Goal: Task Accomplishment & Management: Complete application form

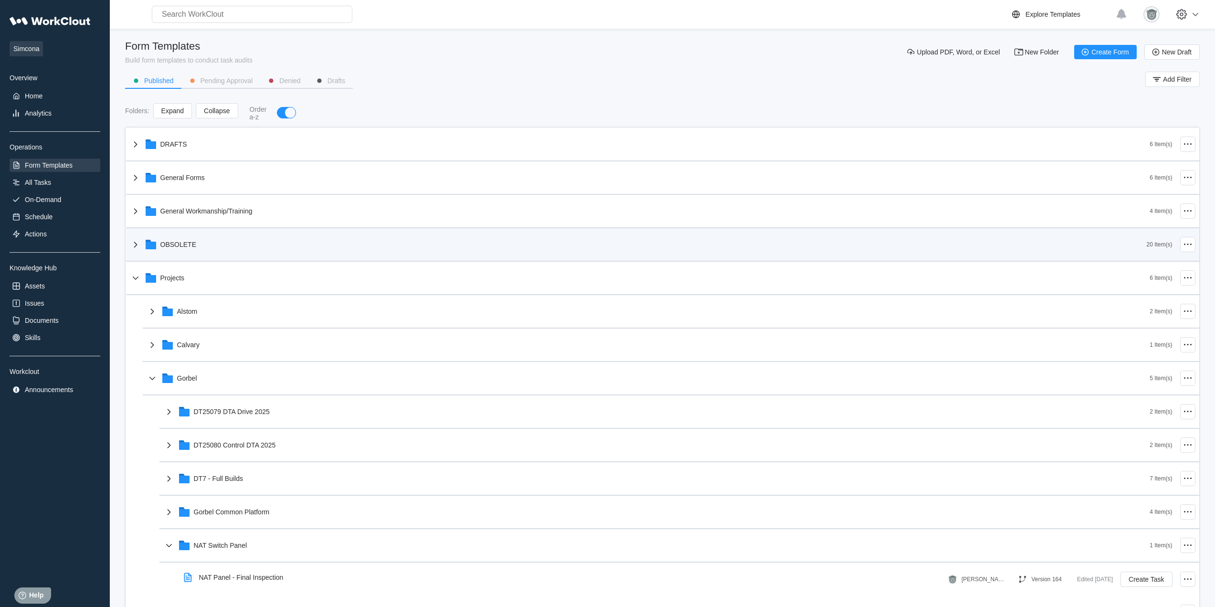
scroll to position [80, 0]
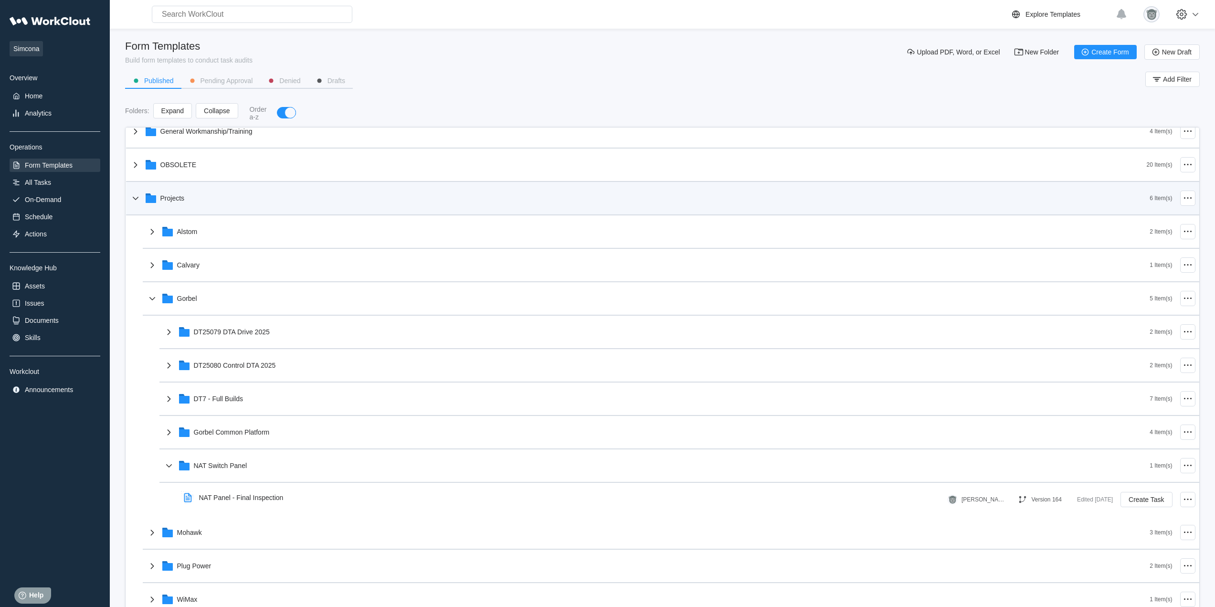
click at [192, 208] on div "Projects" at bounding box center [640, 198] width 1020 height 25
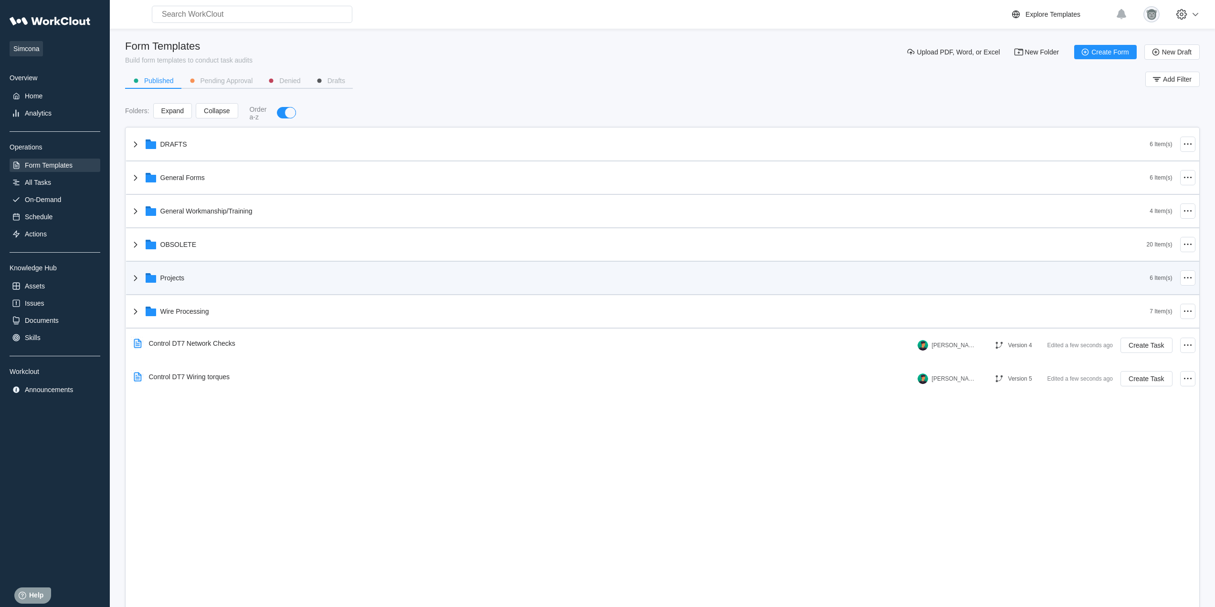
scroll to position [0, 0]
click at [215, 278] on div "Projects" at bounding box center [640, 277] width 1020 height 25
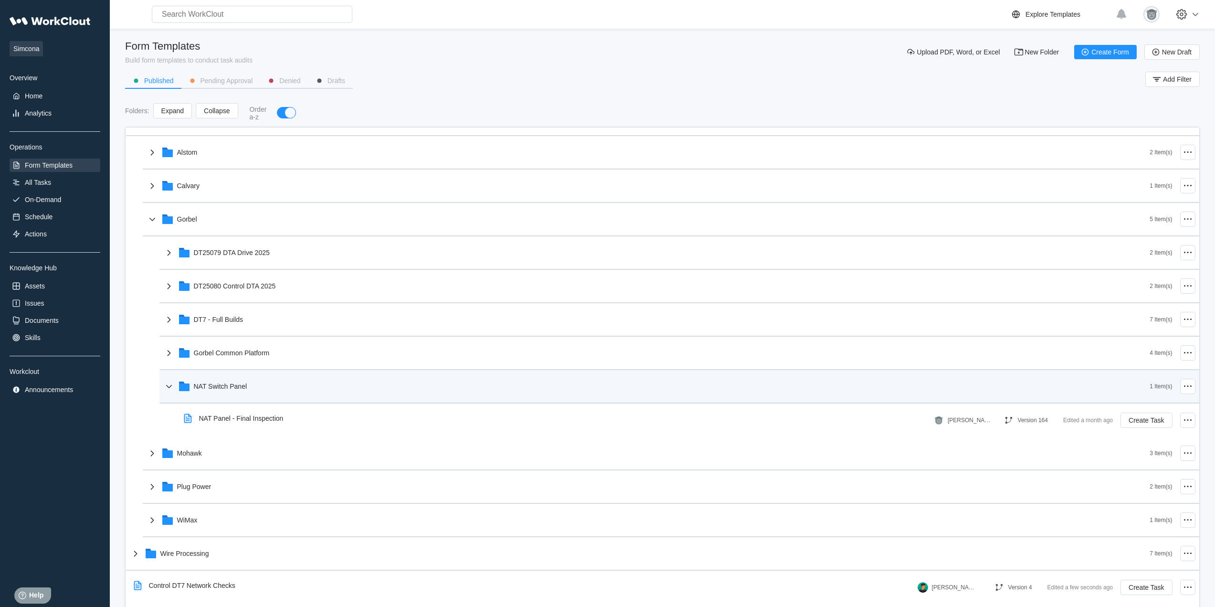
click at [273, 392] on div "NAT Switch Panel" at bounding box center [656, 386] width 987 height 25
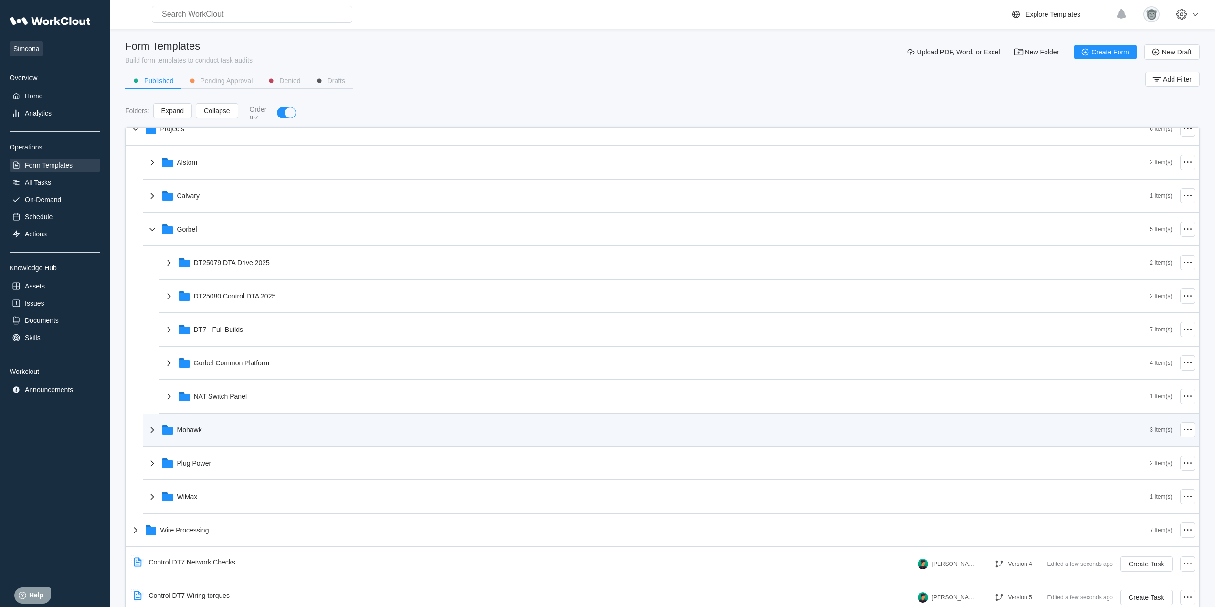
click at [229, 440] on div "Mohawk" at bounding box center [648, 429] width 1003 height 25
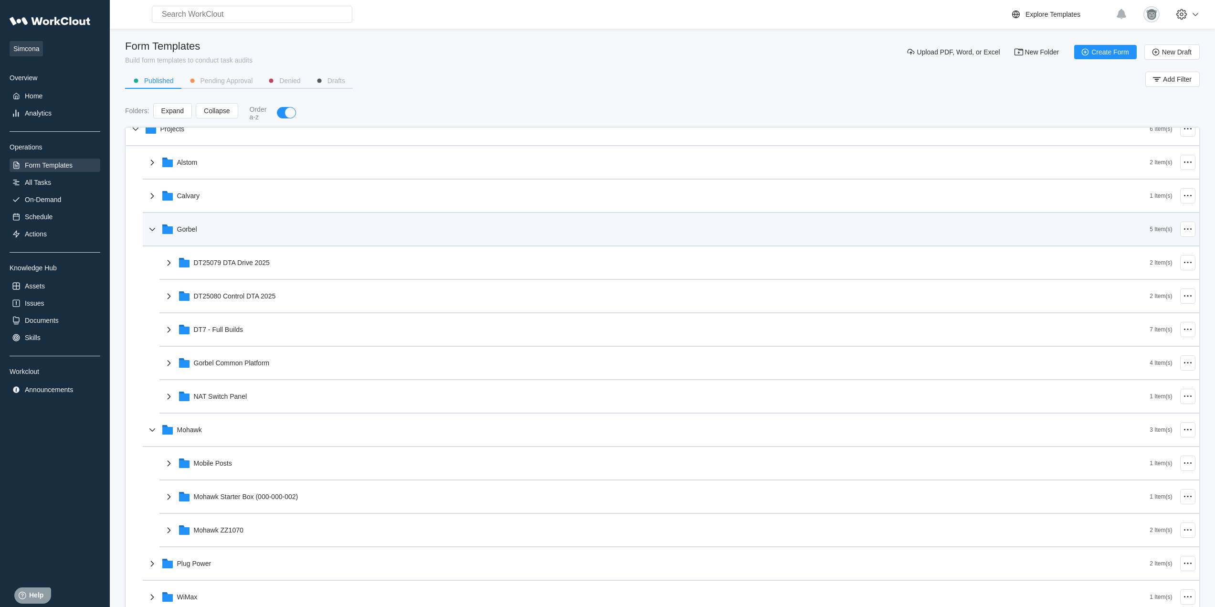
click at [233, 235] on div "Gorbel" at bounding box center [648, 229] width 1003 height 25
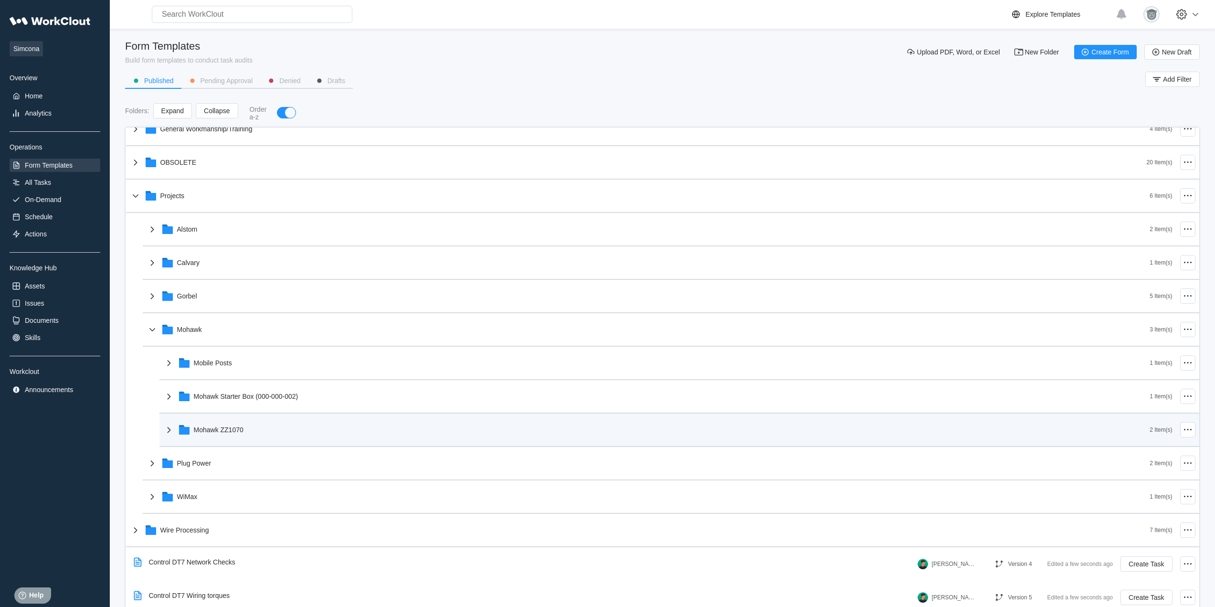
click at [249, 432] on div "Mohawk ZZ1070" at bounding box center [656, 429] width 987 height 25
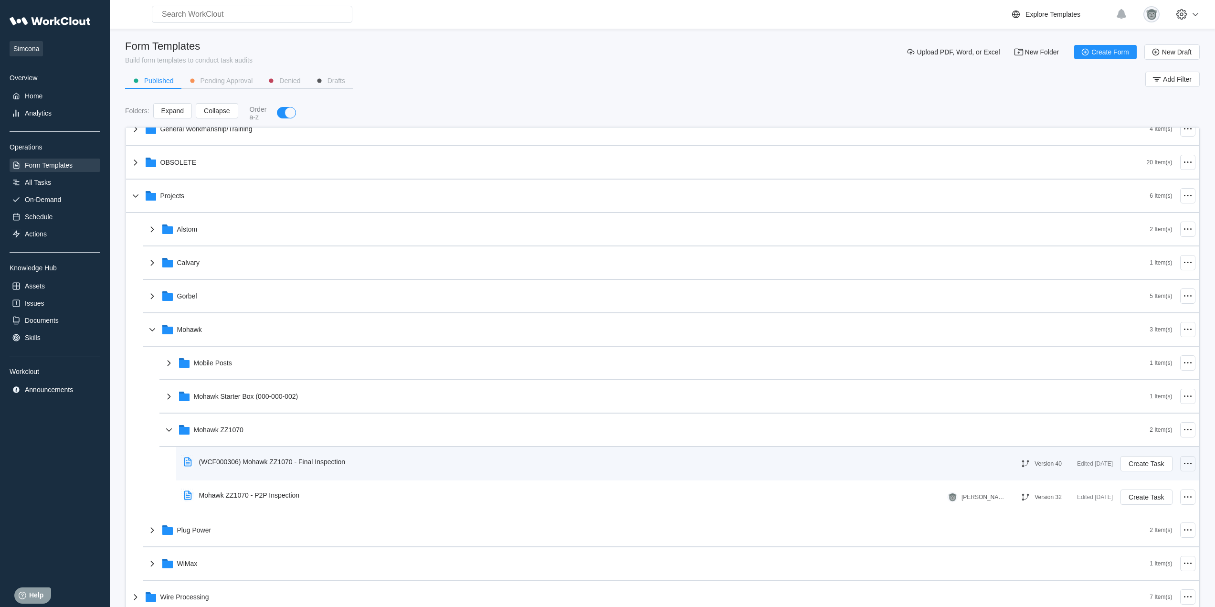
click at [1182, 462] on icon at bounding box center [1187, 463] width 11 height 11
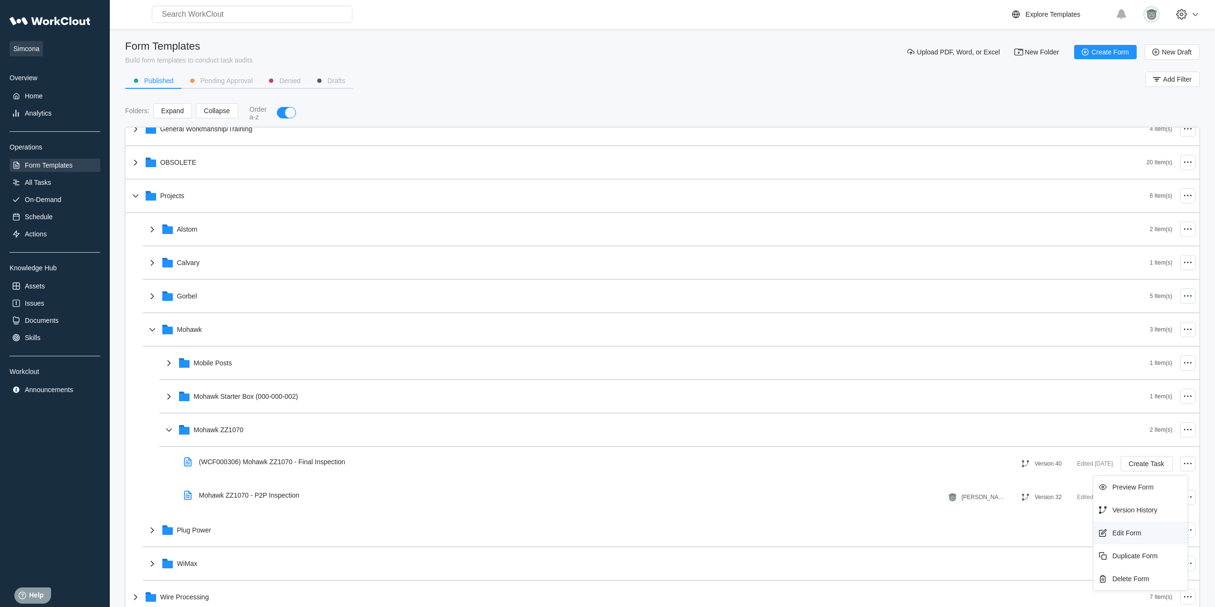
click at [1122, 536] on div "Edit Form" at bounding box center [1126, 533] width 29 height 8
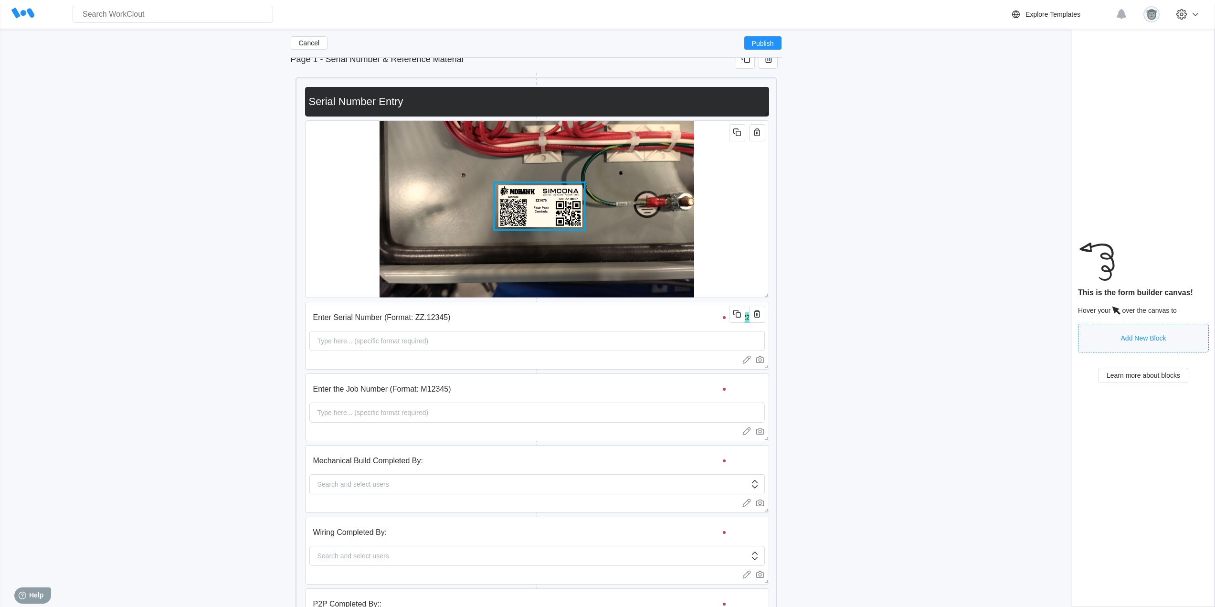
scroll to position [412, 0]
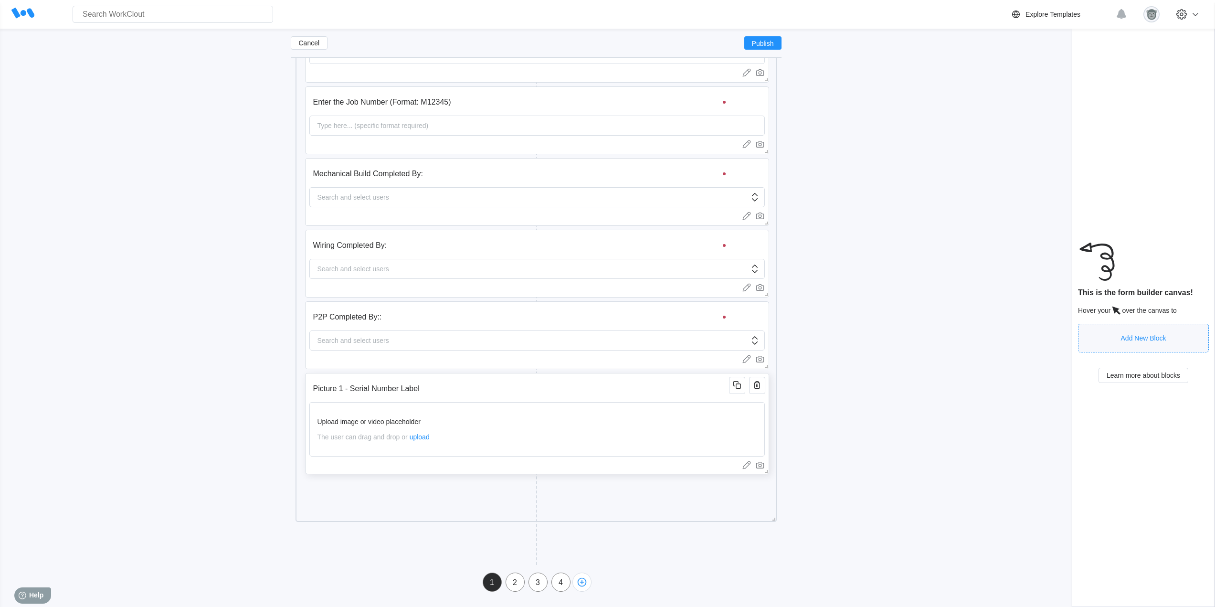
click at [568, 377] on div "Picture 1 - Serial Number Label Upload image or video placeholder The user can …" at bounding box center [537, 423] width 464 height 101
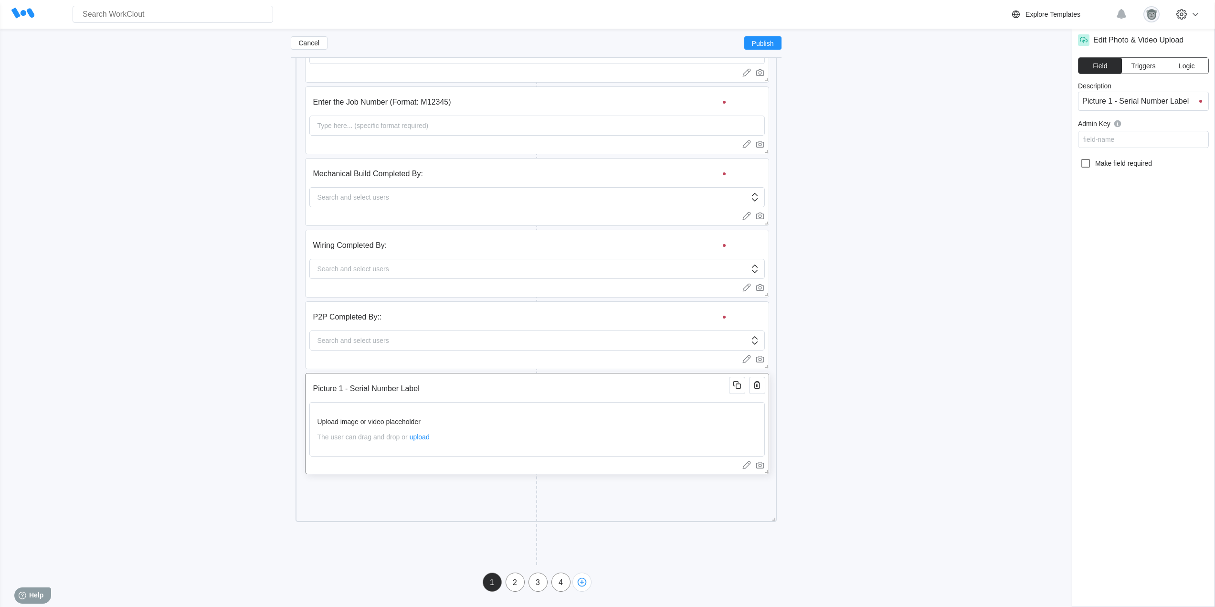
click at [566, 383] on input "Picture 1 - Serial Number Label" at bounding box center [520, 388] width 423 height 19
click at [1086, 163] on icon at bounding box center [1085, 163] width 11 height 11
click at [1080, 158] on input "Make field required" at bounding box center [1080, 158] width 0 height 0
checkbox input "true"
click at [513, 584] on div "2" at bounding box center [515, 582] width 18 height 9
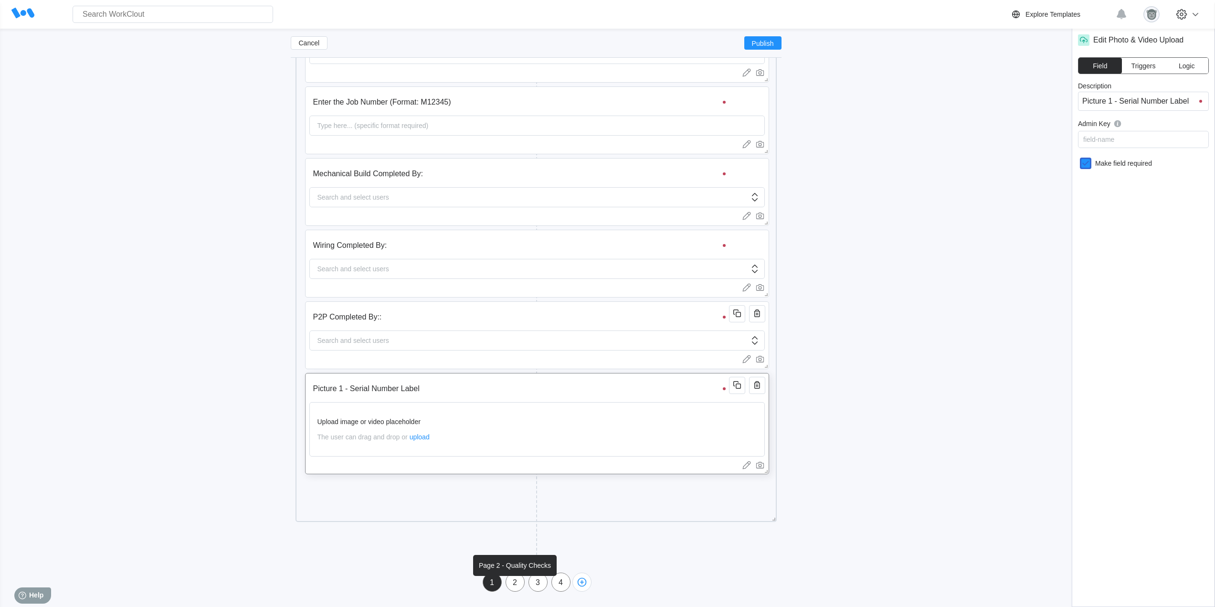
type input "Page 2 - Quality Checks"
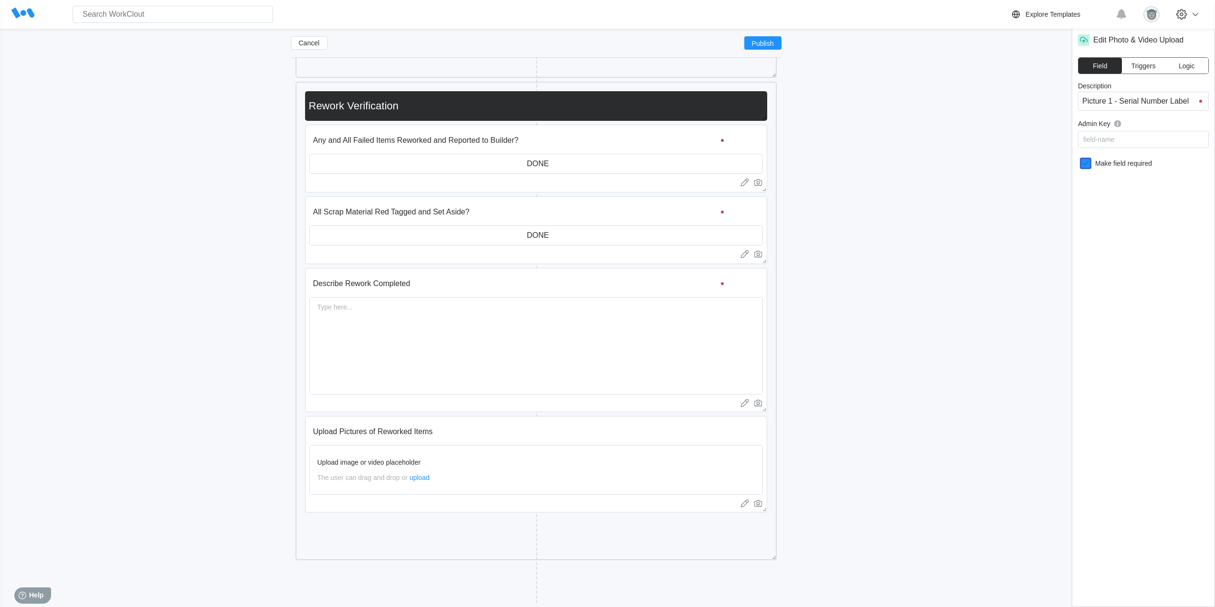
scroll to position [4115, 0]
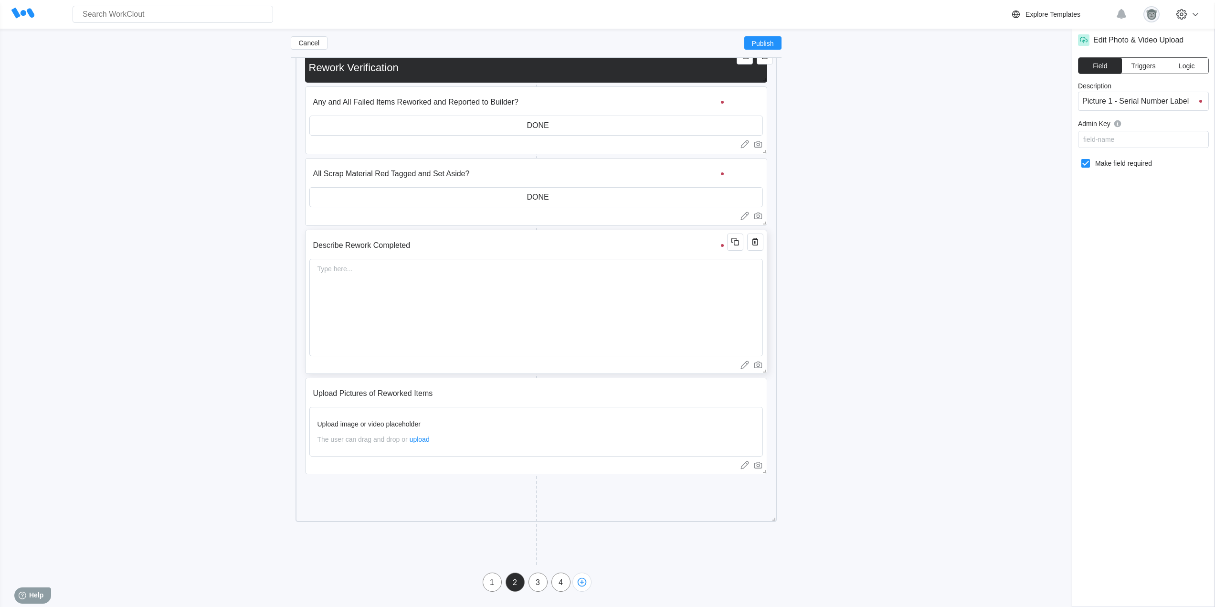
click at [600, 235] on div "Describe Rework Completed Type here..." at bounding box center [536, 302] width 462 height 144
click at [600, 242] on input "Describe Rework Completed" at bounding box center [519, 245] width 421 height 19
click at [1084, 165] on icon at bounding box center [1085, 163] width 11 height 11
click at [1080, 158] on input "Make field required" at bounding box center [1080, 158] width 0 height 0
checkbox input "false"
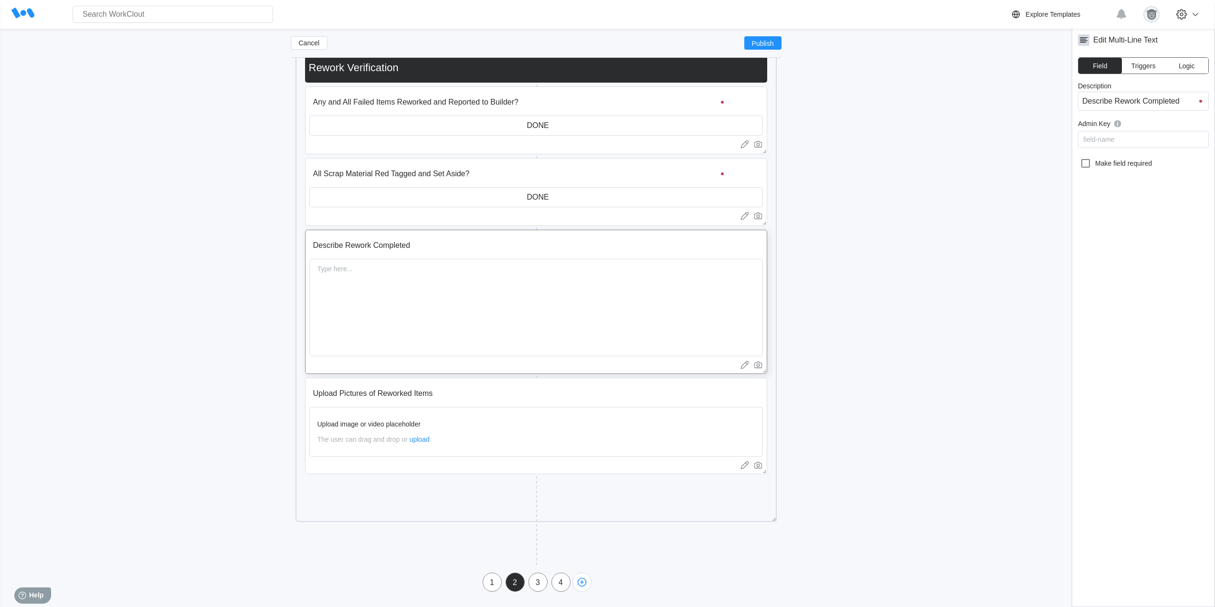
click at [468, 388] on input "Upload Pictures of Reworked Items" at bounding box center [519, 393] width 421 height 19
click at [576, 394] on input "Upload Pictures of Reworked Items" at bounding box center [519, 393] width 421 height 19
click at [543, 589] on div "3" at bounding box center [538, 582] width 18 height 19
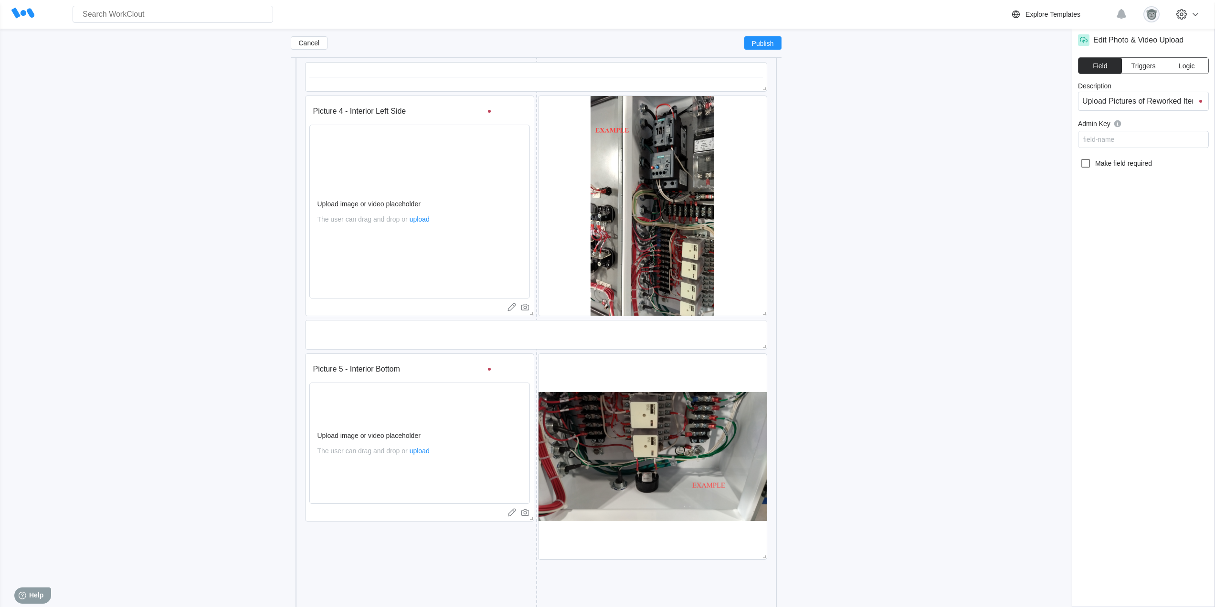
scroll to position [974, 0]
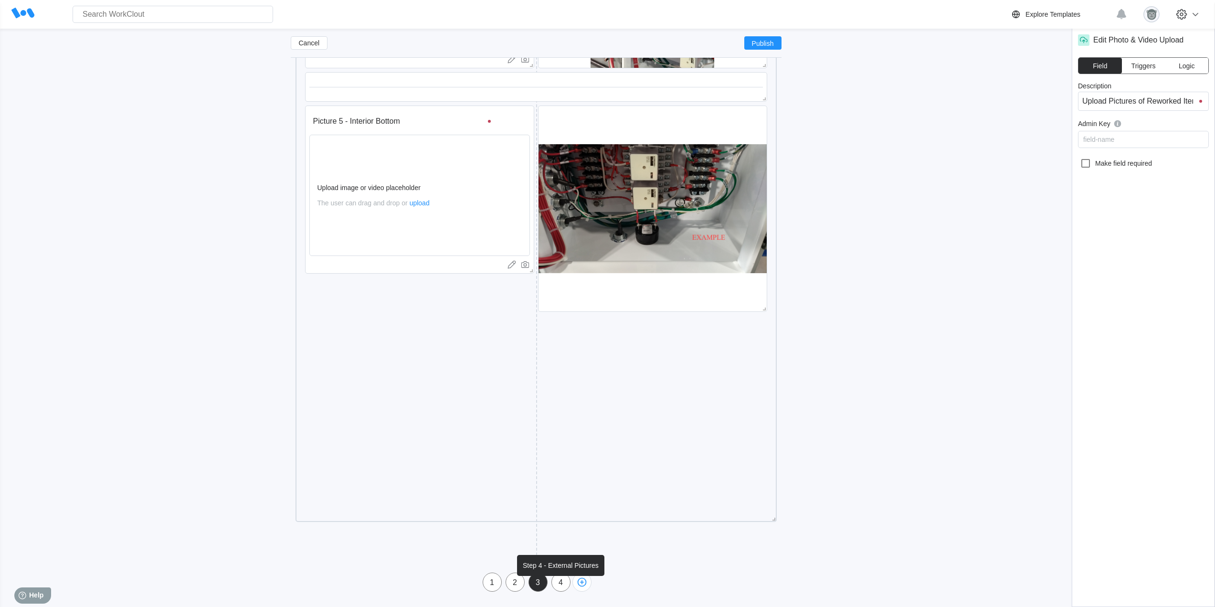
click at [563, 585] on div "4" at bounding box center [561, 582] width 18 height 9
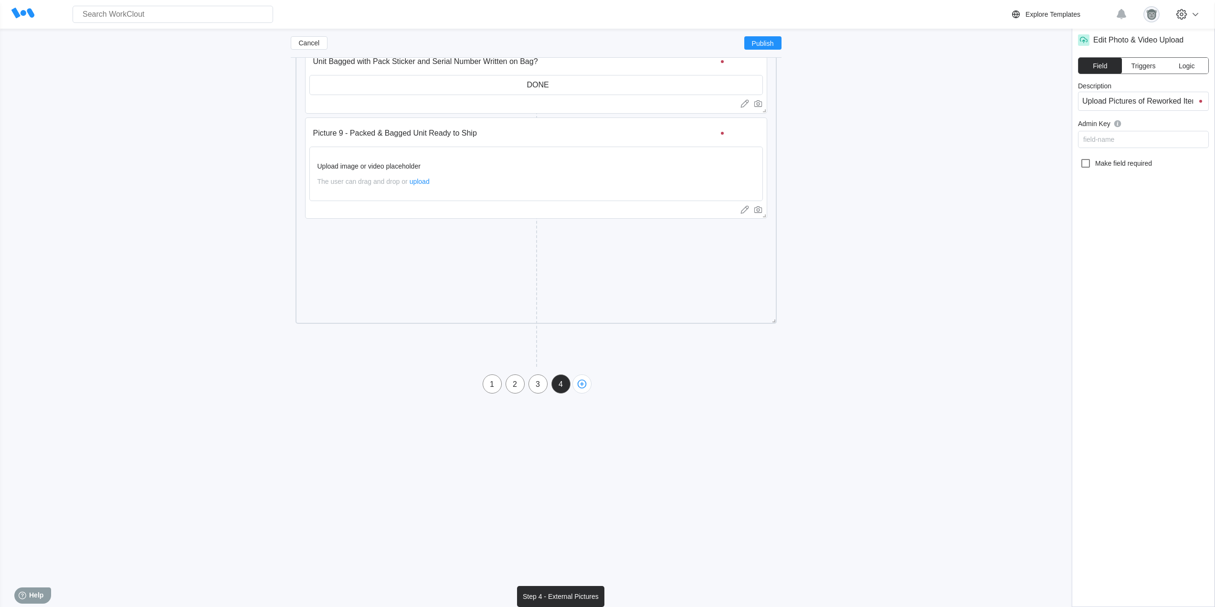
type input "Step 4 - External Pictures"
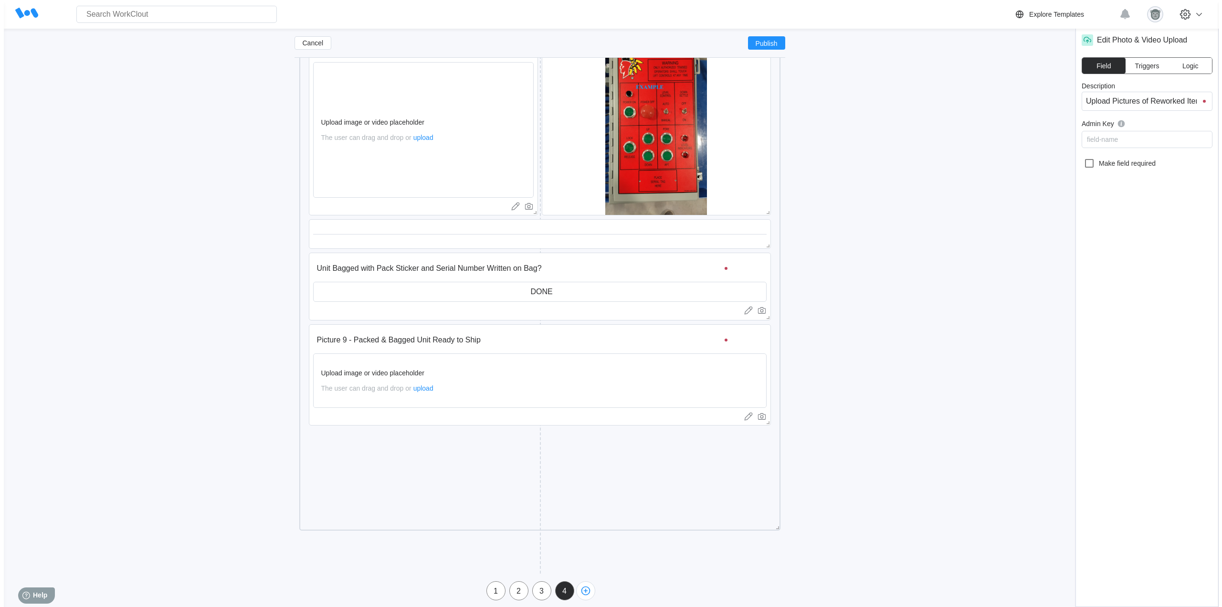
scroll to position [706, 0]
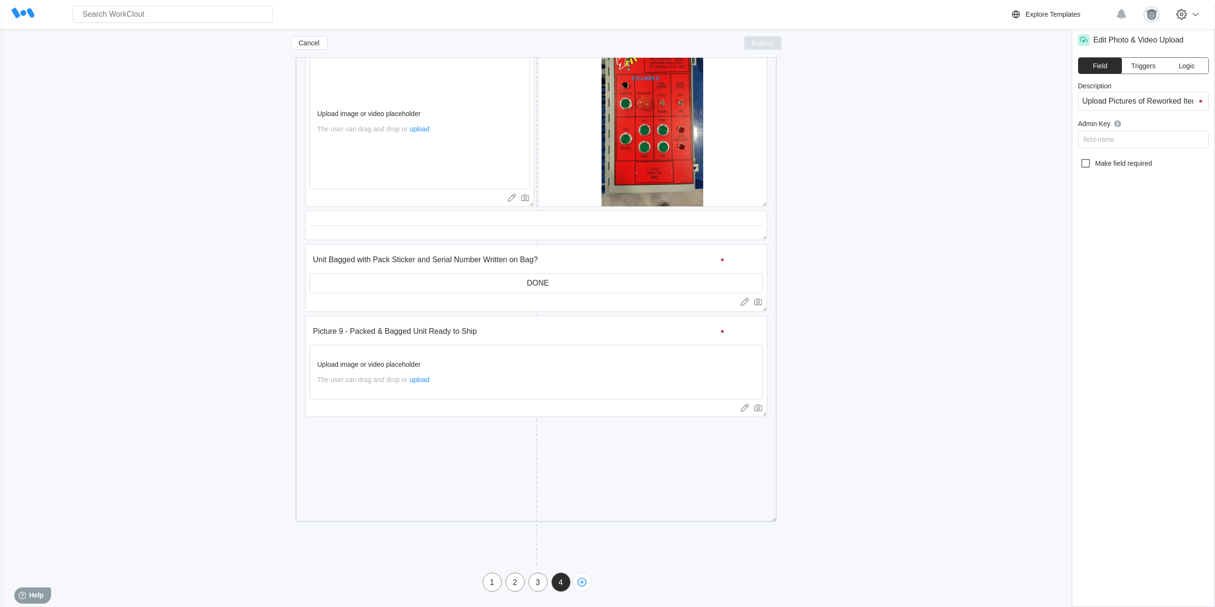
click at [756, 42] on span "Publish" at bounding box center [763, 43] width 22 height 6
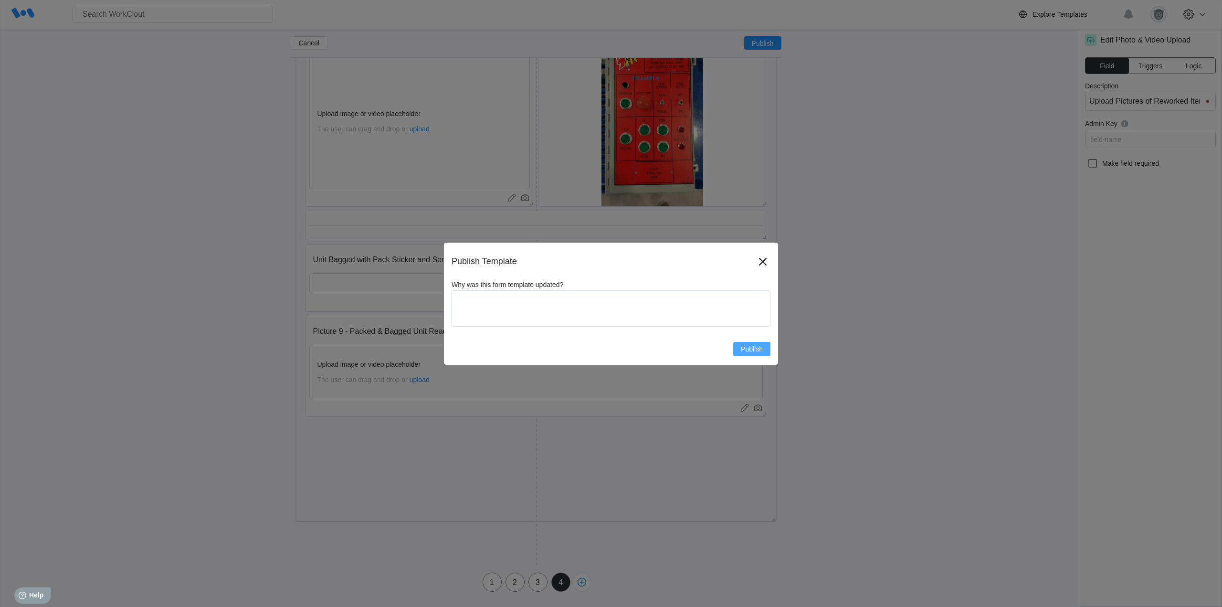
click at [738, 347] on button "Publish" at bounding box center [751, 349] width 37 height 14
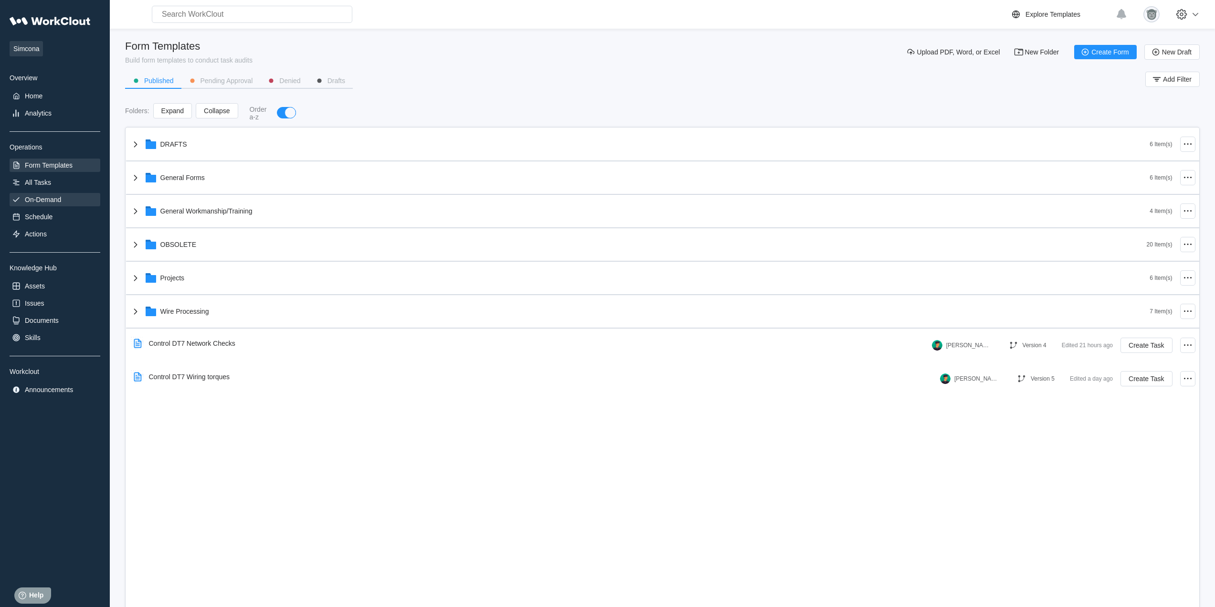
click at [47, 196] on div "On-Demand" at bounding box center [43, 200] width 36 height 8
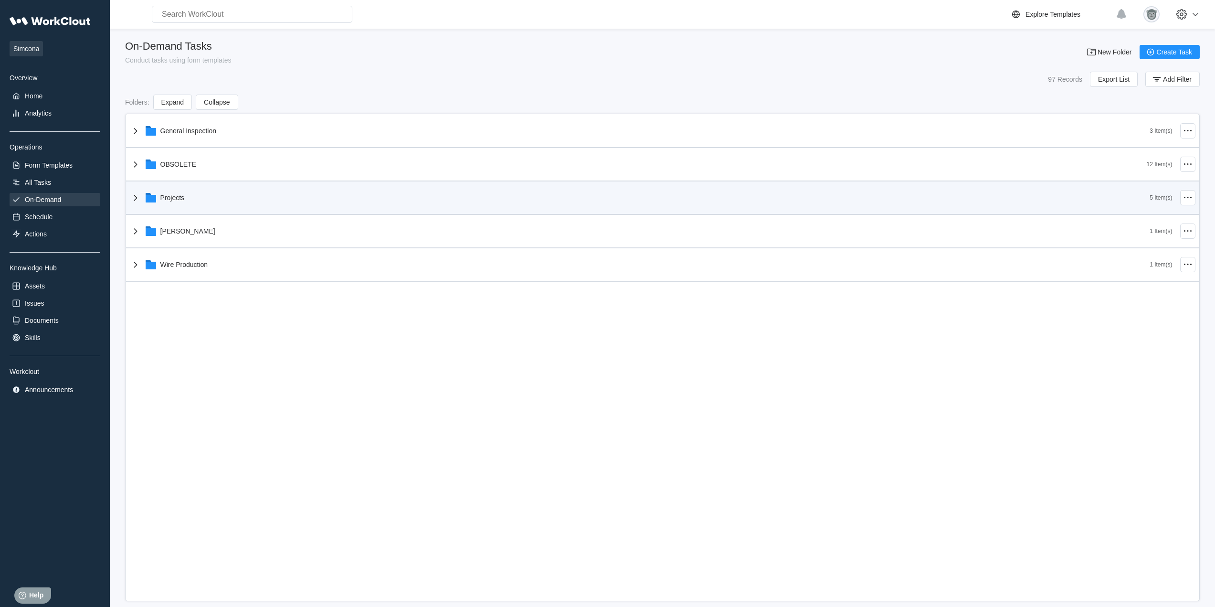
click at [201, 211] on div "Projects 5 Item(s)" at bounding box center [662, 197] width 1073 height 33
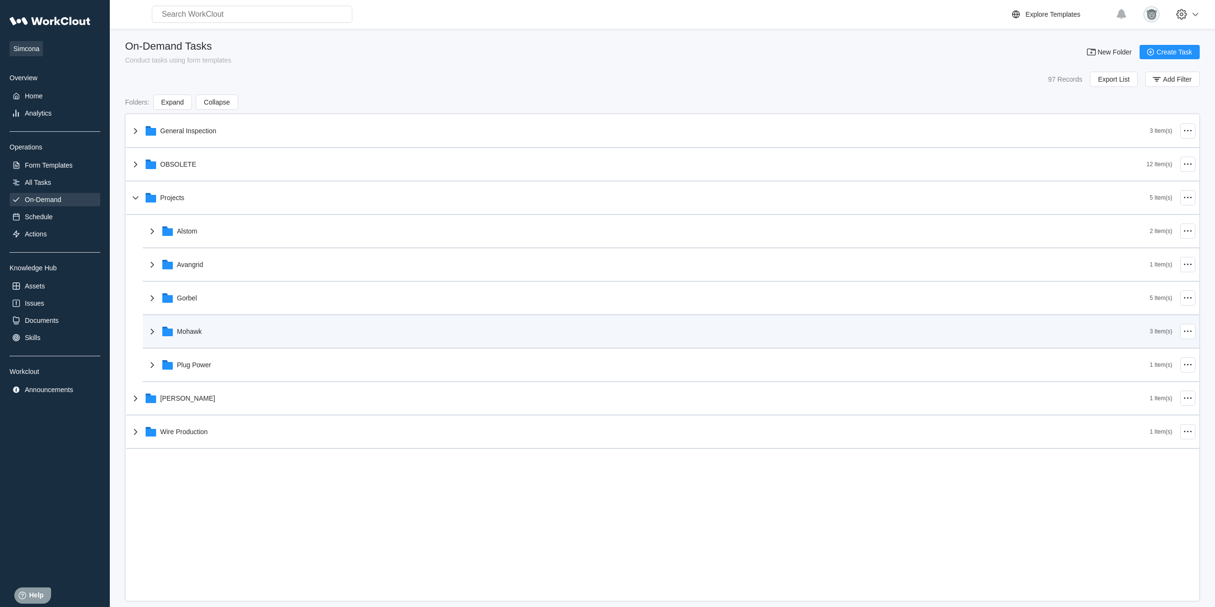
click at [219, 333] on div "Mohawk" at bounding box center [648, 331] width 1003 height 25
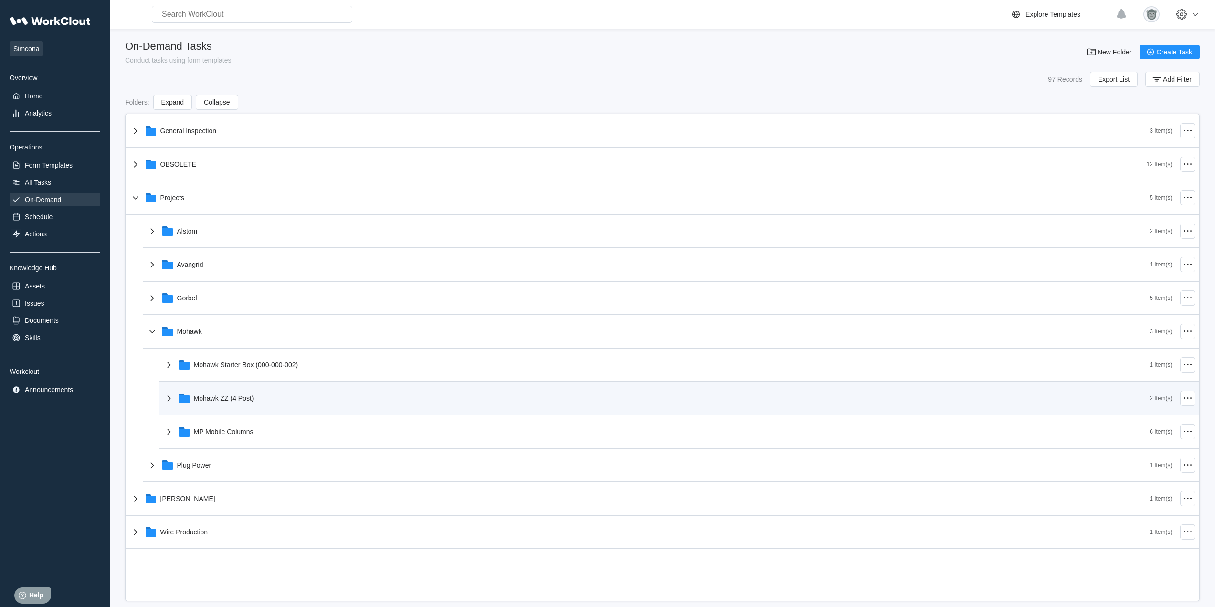
click at [258, 400] on div "Mohawk ZZ (4 Post)" at bounding box center [656, 398] width 987 height 25
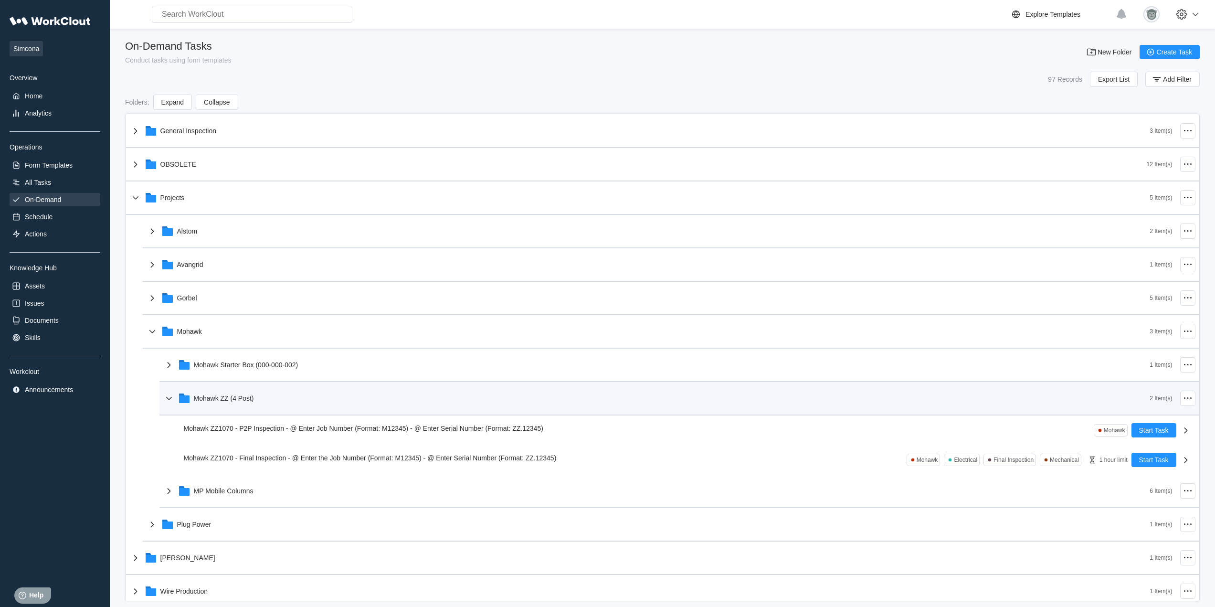
click at [321, 400] on div "Mohawk ZZ (4 Post)" at bounding box center [656, 398] width 987 height 25
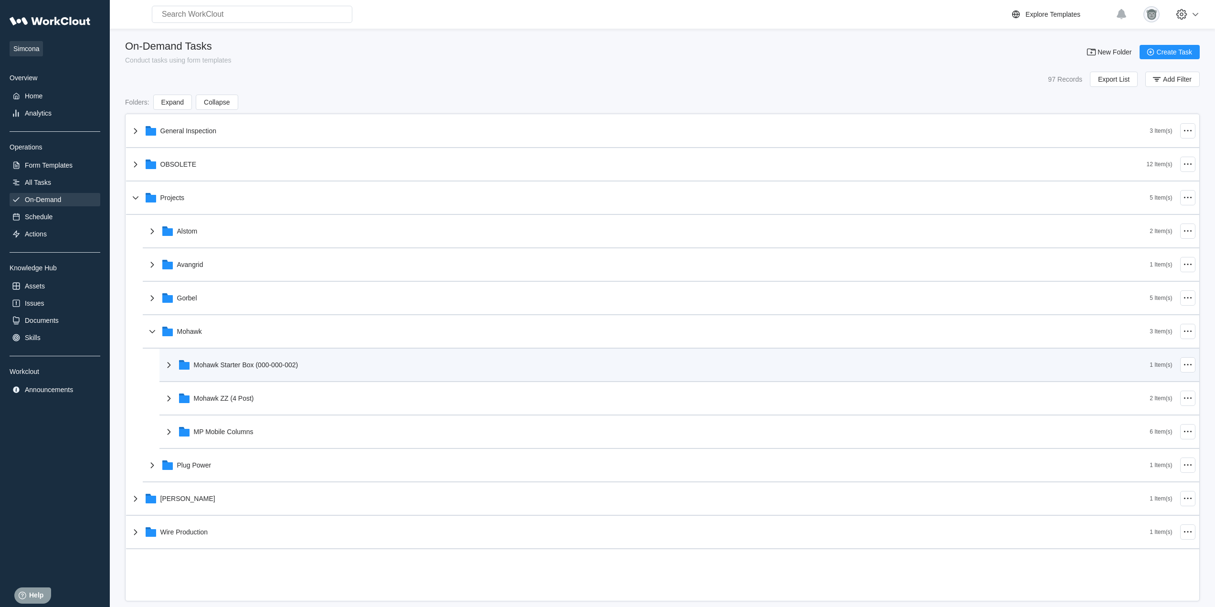
click at [276, 348] on div "Mohawk Starter Box (000-000-002) 1 Item(s)" at bounding box center [679, 364] width 1040 height 33
click at [273, 367] on div "Mohawk Starter Box (000-000-002)" at bounding box center [246, 365] width 105 height 8
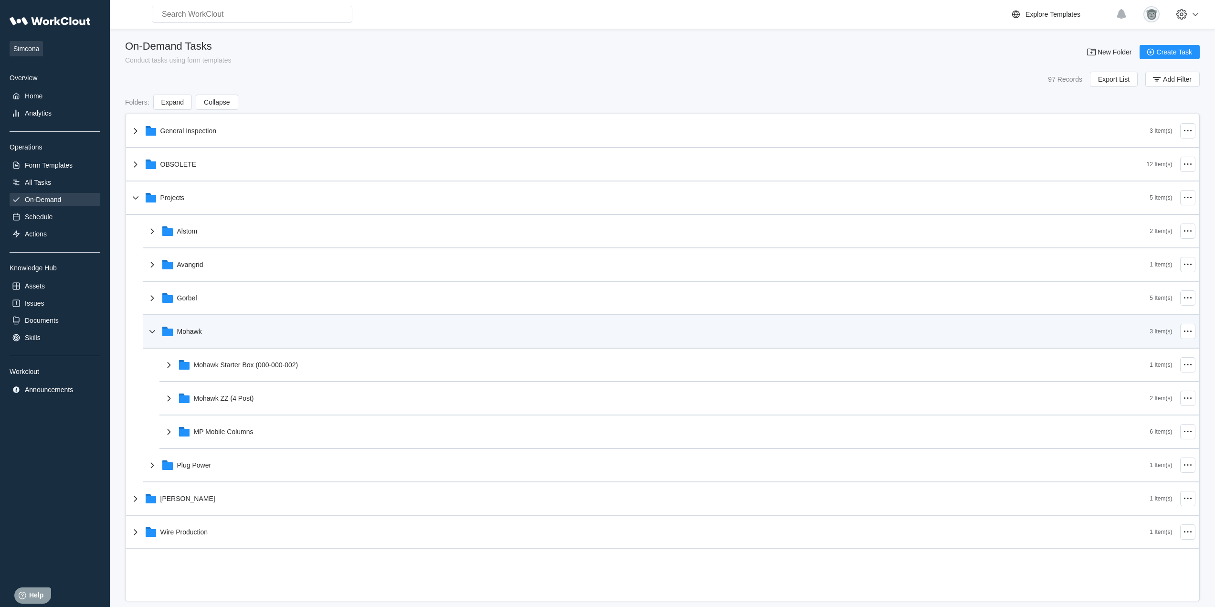
click at [268, 330] on div "Mohawk" at bounding box center [648, 331] width 1003 height 25
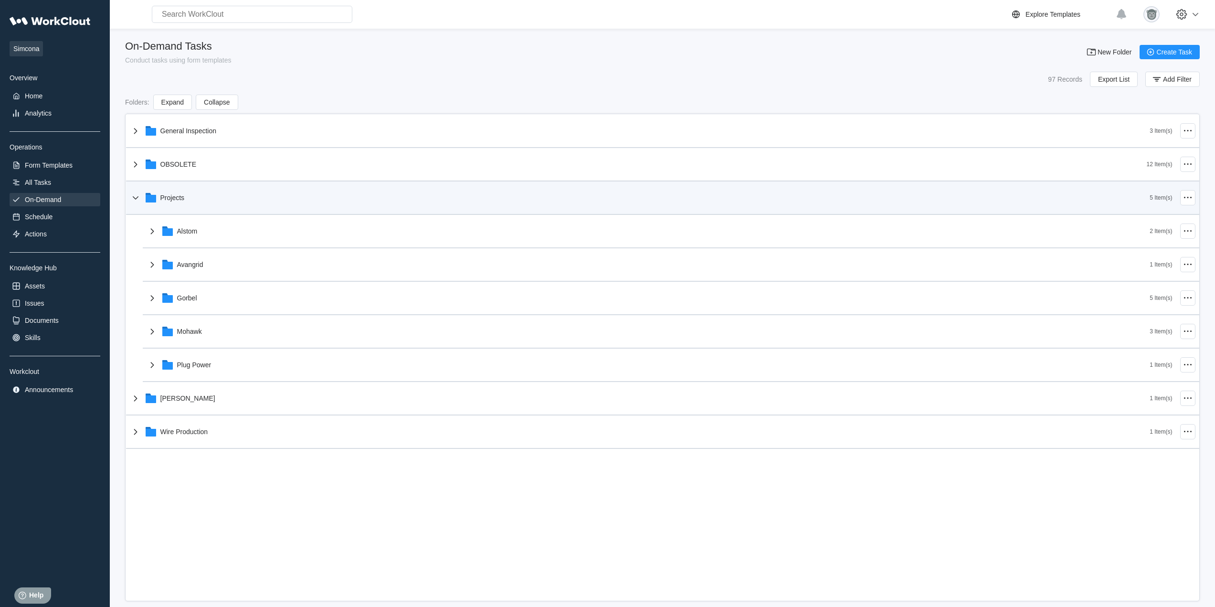
click at [218, 194] on div "Projects" at bounding box center [640, 197] width 1020 height 25
